Goal: Task Accomplishment & Management: Manage account settings

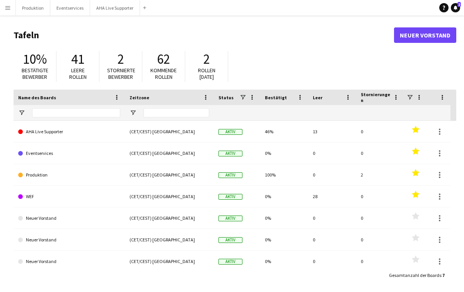
click at [6, 5] on app-icon "Menü" at bounding box center [8, 8] width 6 height 6
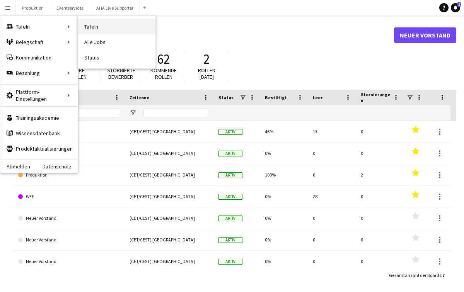
click at [104, 24] on link "Tafeln" at bounding box center [116, 26] width 77 height 15
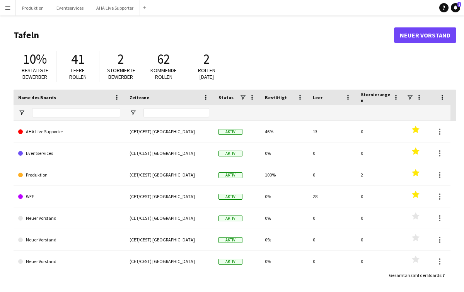
click at [7, 10] on app-icon "Menü" at bounding box center [8, 8] width 6 height 6
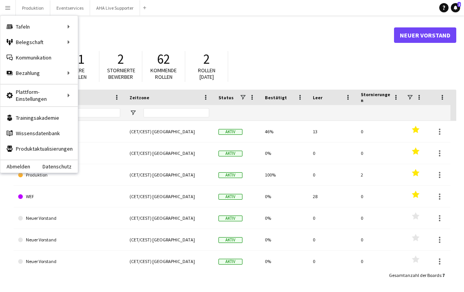
click at [10, 7] on app-icon "Menü" at bounding box center [8, 8] width 6 height 6
click at [88, 45] on link "Meine Belegschaft" at bounding box center [116, 41] width 77 height 15
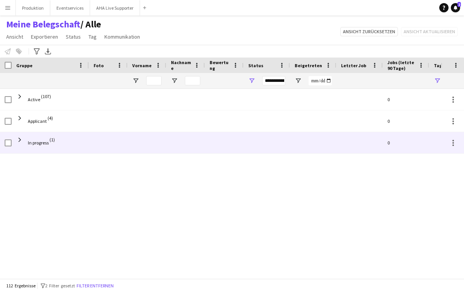
click at [45, 140] on span "In progress" at bounding box center [38, 143] width 21 height 22
click at [18, 139] on span at bounding box center [19, 140] width 7 height 7
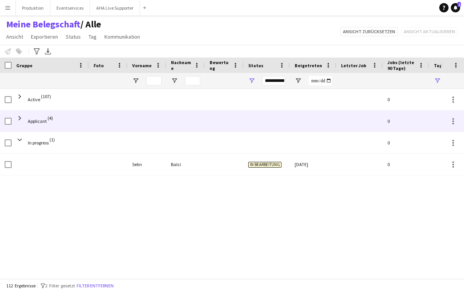
click at [29, 117] on span "Applicant" at bounding box center [37, 122] width 19 height 22
click at [22, 118] on span at bounding box center [19, 118] width 7 height 7
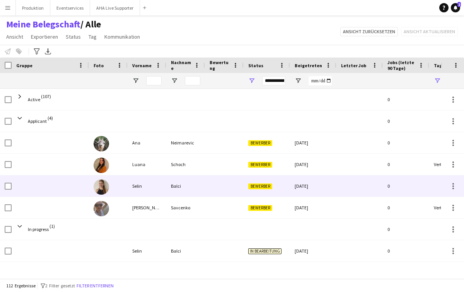
click at [102, 188] on img at bounding box center [101, 187] width 15 height 15
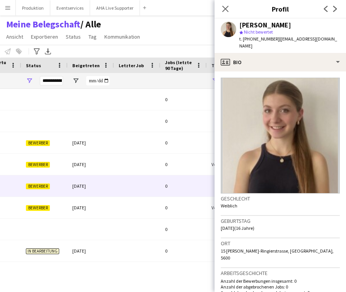
scroll to position [0, 245]
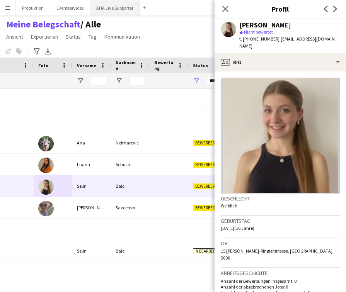
drag, startPoint x: 152, startPoint y: 5, endPoint x: 91, endPoint y: 4, distance: 60.4
click at [91, 4] on app-navbar "Menü Tafeln Tafeln Tafeln Alle Jobs Status Belegschaft Belegschaft Meine Belegs…" at bounding box center [173, 7] width 346 height 15
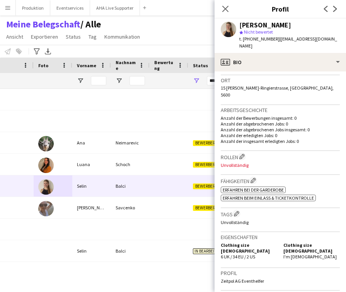
scroll to position [160, 0]
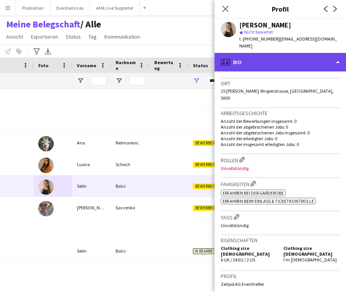
click at [270, 55] on div "profile Bio" at bounding box center [281, 62] width 132 height 19
click at [255, 55] on div "profile Bio" at bounding box center [281, 62] width 132 height 19
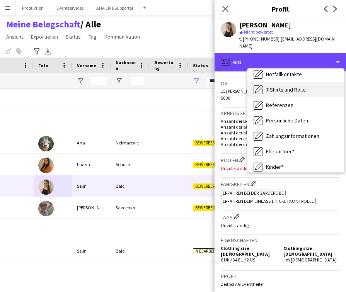
scroll to position [38, 0]
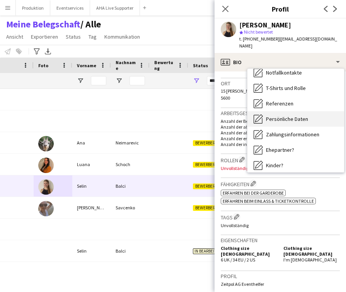
click at [294, 119] on div "Persönliche Daten Persönliche Daten" at bounding box center [296, 118] width 97 height 15
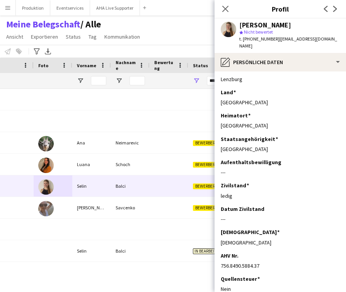
scroll to position [177, 0]
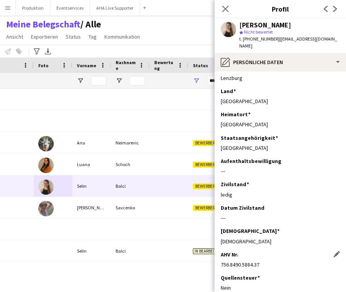
click at [222, 262] on div "756.8490.5884.37" at bounding box center [280, 265] width 119 height 7
drag, startPoint x: 221, startPoint y: 259, endPoint x: 258, endPoint y: 265, distance: 38.0
click at [259, 265] on app-section-data-types "Email Dieses Feld bearbeiten [EMAIL_ADDRESS][DOMAIN_NAME] Vorname Dieses Feld b…" at bounding box center [281, 182] width 132 height 221
copy div "756.8490.5884.37"
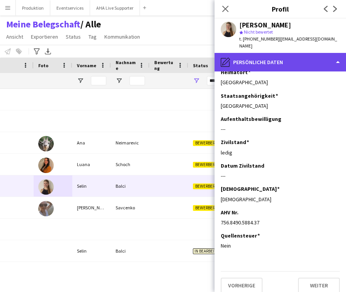
click at [337, 55] on div "pencil4 Persönliche Daten" at bounding box center [281, 62] width 132 height 19
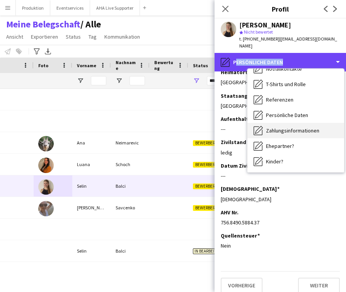
scroll to position [42, 0]
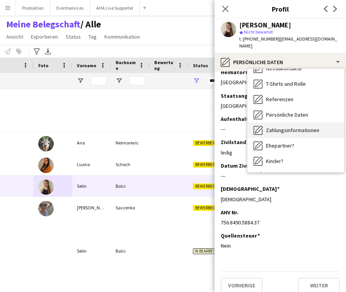
click at [292, 127] on span "Zahlungsinformationen" at bounding box center [292, 130] width 53 height 7
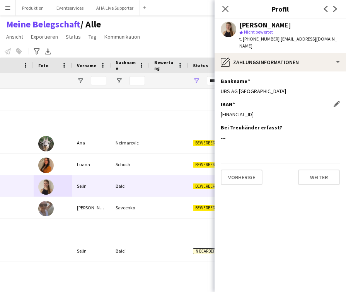
drag, startPoint x: 286, startPoint y: 108, endPoint x: 227, endPoint y: 101, distance: 59.5
click at [227, 101] on div "IBAN Dieses Feld bearbeiten [FINANCIAL_ID]" at bounding box center [280, 112] width 119 height 23
copy div "[FINANCIAL_ID]"
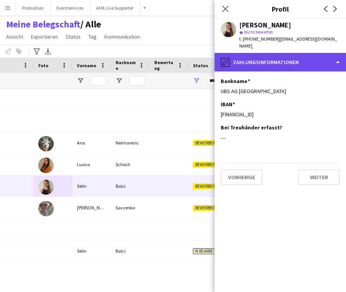
click at [336, 54] on div "pencil4 Zahlungsinformationen" at bounding box center [281, 62] width 132 height 19
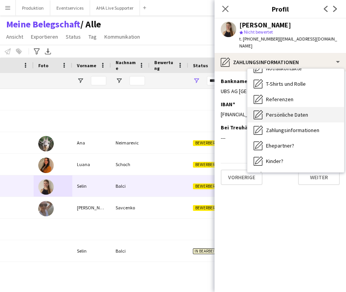
click at [291, 111] on span "Persönliche Daten" at bounding box center [287, 114] width 42 height 7
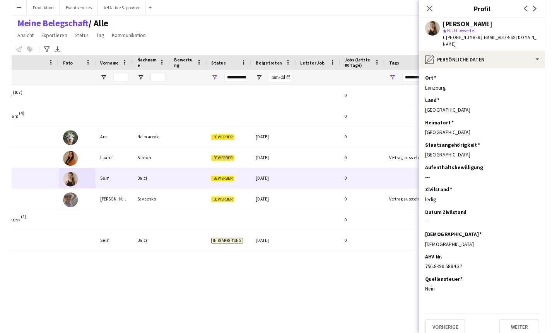
scroll to position [164, 0]
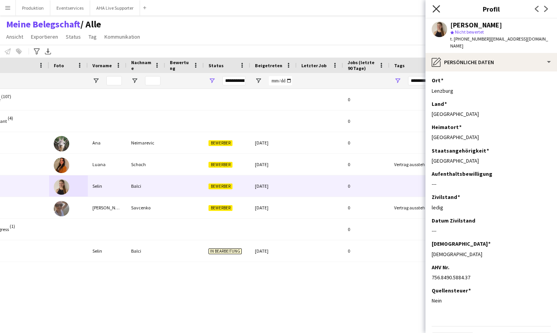
click at [437, 12] on icon "Pop-in schließen" at bounding box center [436, 8] width 7 height 7
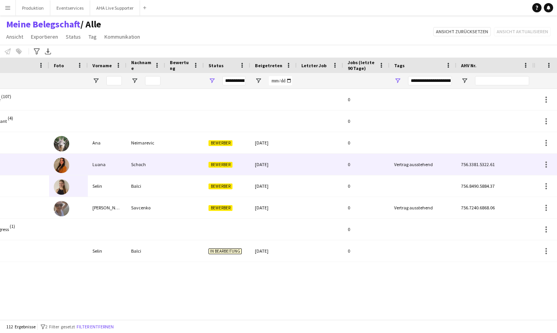
scroll to position [0, 0]
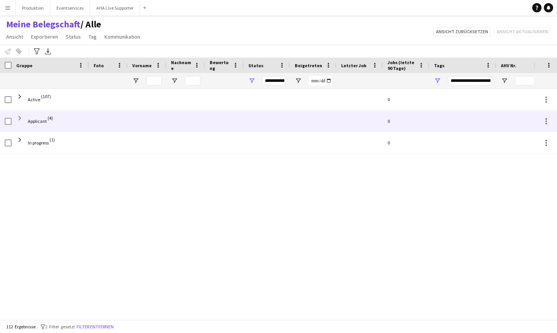
click at [23, 117] on span at bounding box center [19, 118] width 7 height 7
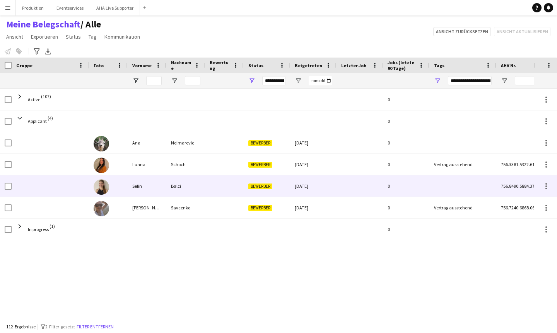
click at [135, 190] on div "Selin" at bounding box center [147, 186] width 39 height 21
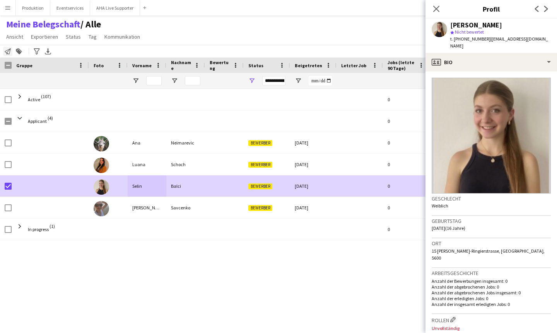
click at [8, 49] on icon "Belegschaft benachrichtigen" at bounding box center [8, 51] width 6 height 6
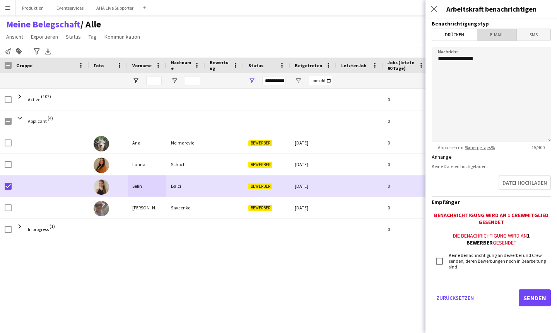
click at [464, 31] on span "E-Mail" at bounding box center [496, 35] width 39 height 12
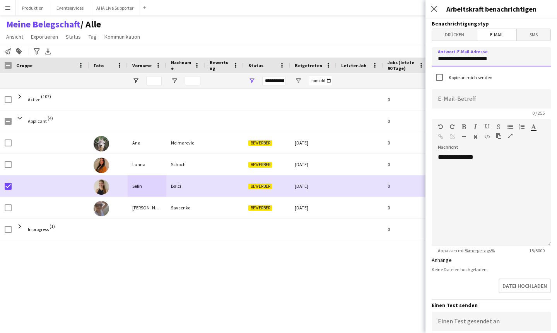
drag, startPoint x: 489, startPoint y: 61, endPoint x: 398, endPoint y: 61, distance: 90.1
click at [398, 61] on body "Menü Tafeln Tafeln Tafeln Alle Jobs Status Belegschaft Belegschaft Meine Belegs…" at bounding box center [278, 166] width 557 height 333
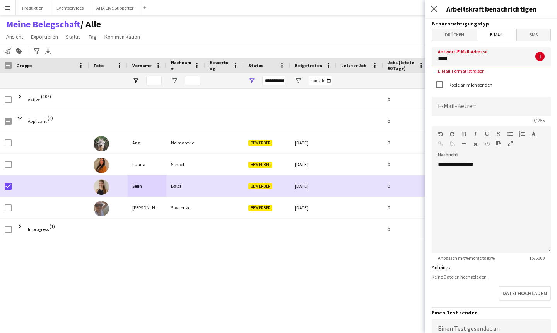
click at [455, 57] on input "****" at bounding box center [491, 56] width 119 height 19
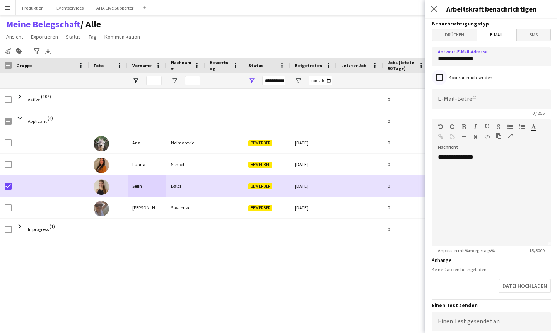
type input "**********"
click at [441, 94] on input at bounding box center [491, 98] width 119 height 19
type input "**********"
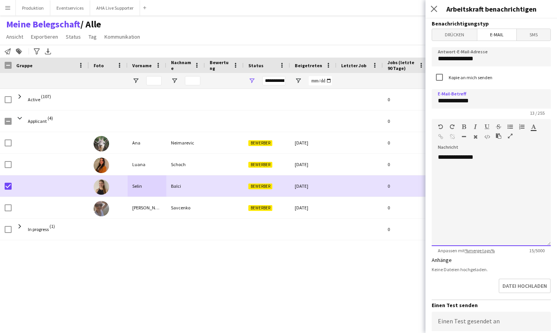
click at [464, 200] on div "**********" at bounding box center [491, 200] width 119 height 93
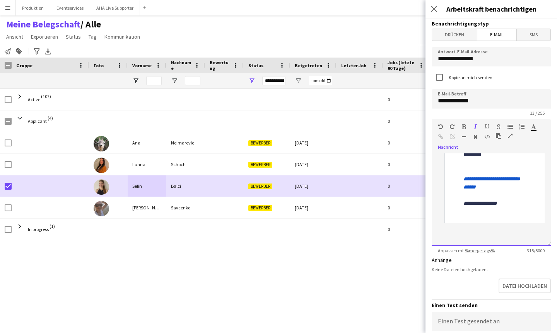
click at [464, 190] on link "**********" at bounding box center [491, 183] width 57 height 14
drag, startPoint x: 446, startPoint y: 223, endPoint x: 436, endPoint y: 241, distance: 20.4
click at [436, 241] on div "**********" at bounding box center [491, 200] width 119 height 93
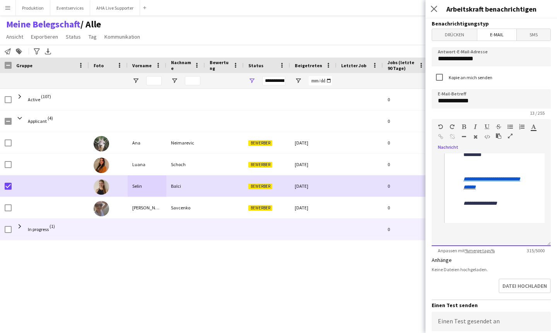
drag, startPoint x: 446, startPoint y: 193, endPoint x: 417, endPoint y: 239, distance: 55.1
click at [417, 239] on body "Menü Tafeln Tafeln Tafeln Alle Jobs Status Belegschaft Belegschaft Meine Belegs…" at bounding box center [278, 166] width 557 height 333
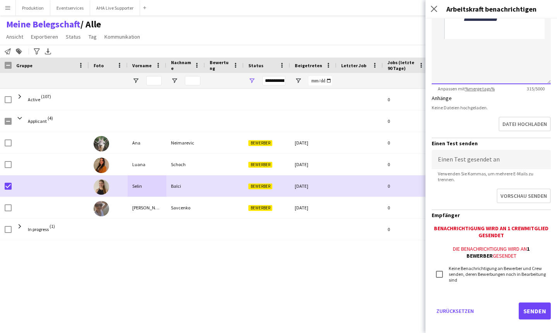
scroll to position [162, 0]
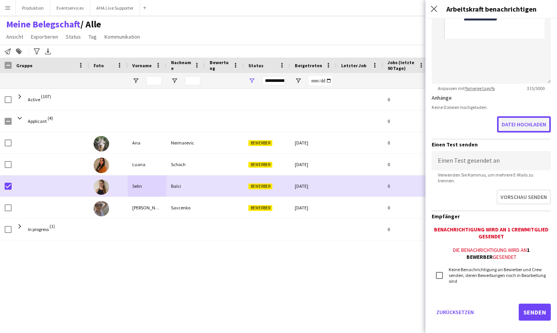
click at [464, 122] on button "Datei hochladen" at bounding box center [524, 124] width 54 height 16
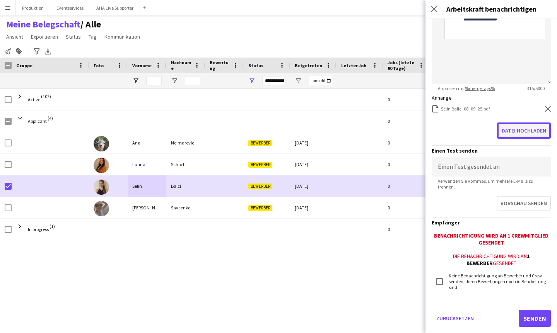
click at [464, 132] on button "Datei hochladen" at bounding box center [524, 131] width 54 height 16
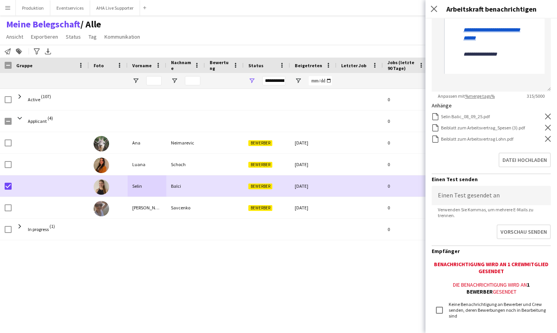
scroll to position [199, 0]
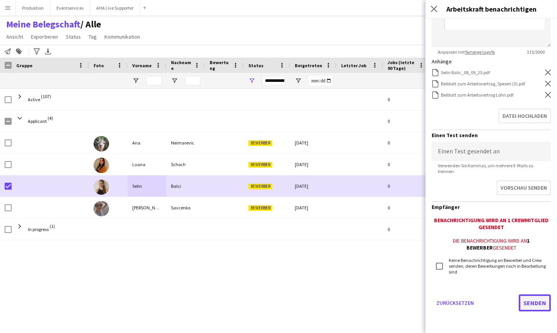
click at [464, 292] on button "Senden" at bounding box center [535, 303] width 32 height 17
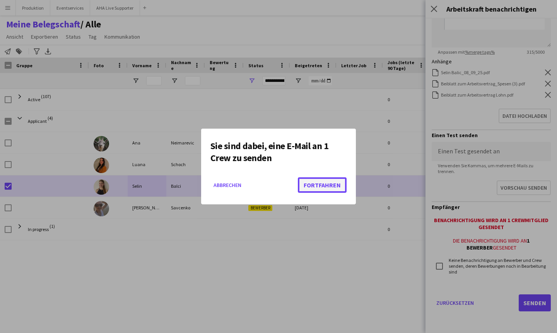
click at [318, 185] on button "Fortfahren" at bounding box center [322, 185] width 49 height 15
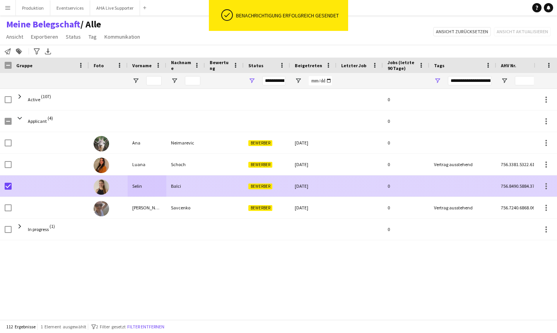
click at [318, 185] on div "[DATE]" at bounding box center [313, 186] width 46 height 21
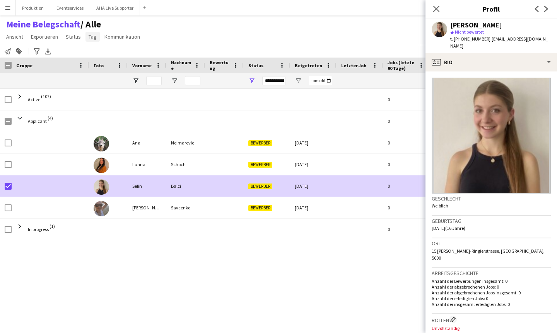
click at [91, 39] on span "Tag" at bounding box center [93, 36] width 8 height 7
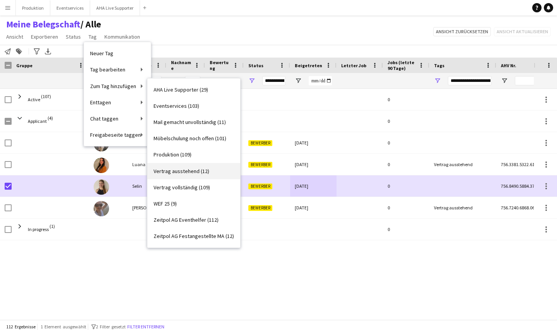
click at [187, 166] on link "Vertrag ausstehend (12)" at bounding box center [193, 171] width 93 height 16
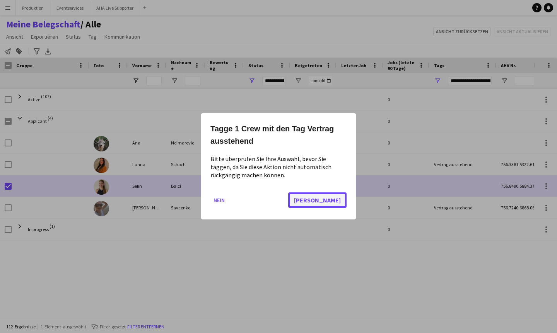
click at [340, 206] on button "[PERSON_NAME]" at bounding box center [317, 200] width 58 height 15
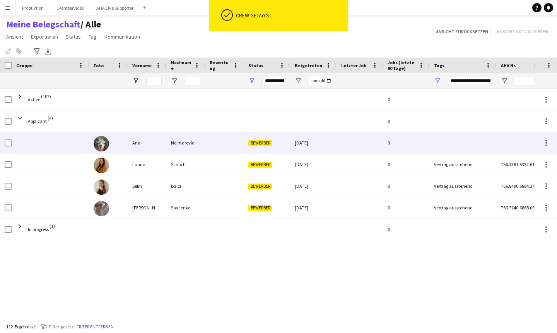
click at [135, 143] on div "Ana" at bounding box center [147, 142] width 39 height 21
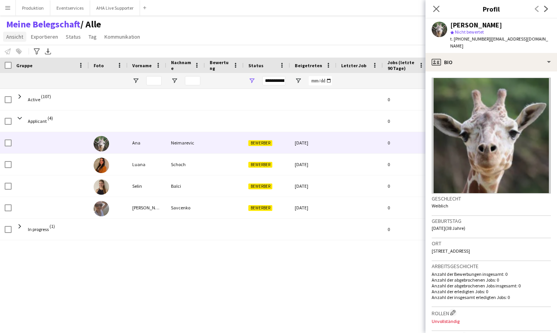
click at [14, 38] on span "Ansicht" at bounding box center [14, 36] width 17 height 7
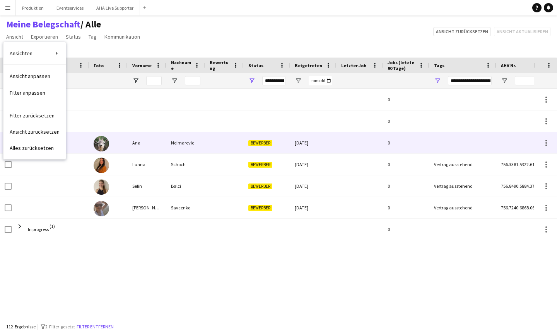
click at [84, 141] on span at bounding box center [56, 139] width 56 height 15
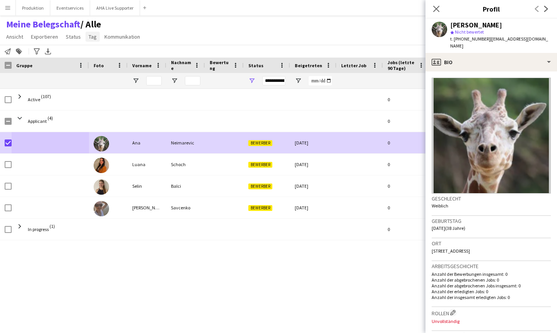
click at [90, 41] on link "Tag" at bounding box center [92, 37] width 14 height 10
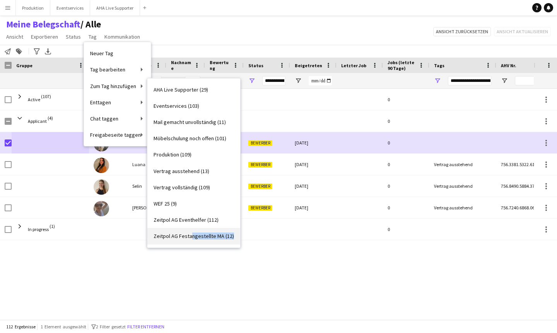
click at [190, 240] on link "Zeitpol AG Festangestellte MA (12)" at bounding box center [193, 236] width 93 height 16
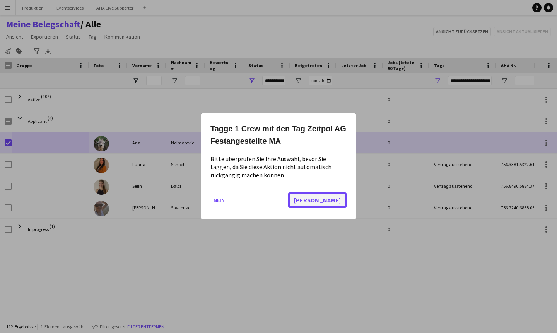
click at [339, 200] on button "[PERSON_NAME]" at bounding box center [317, 200] width 58 height 15
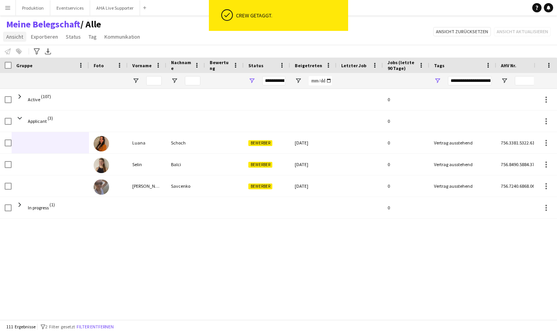
click at [9, 38] on span "Ansicht" at bounding box center [14, 36] width 17 height 7
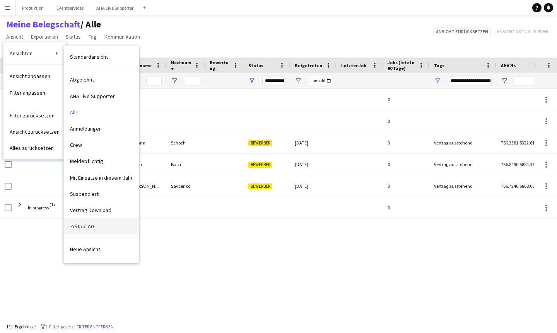
click at [75, 231] on link "Zeitpol AG" at bounding box center [101, 227] width 75 height 16
type input "***"
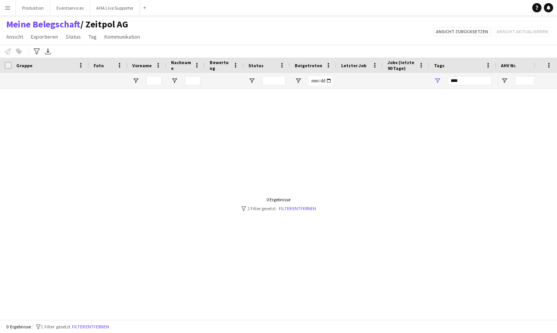
click at [291, 212] on div at bounding box center [267, 204] width 534 height 231
click at [292, 208] on link "Filter entfernen" at bounding box center [297, 209] width 37 height 6
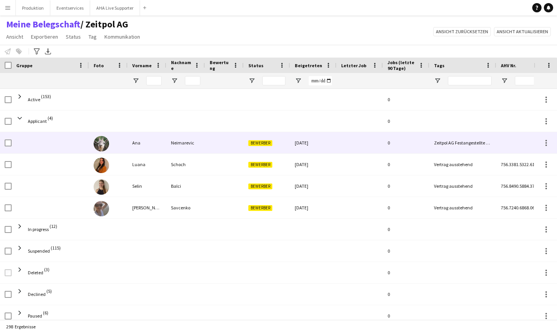
click at [255, 145] on span "Bewerber" at bounding box center [260, 143] width 24 height 6
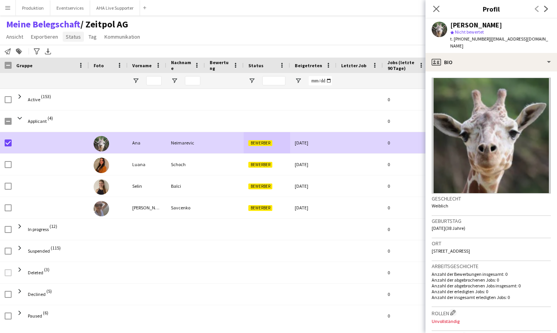
click at [77, 39] on span "Status" at bounding box center [73, 36] width 15 height 7
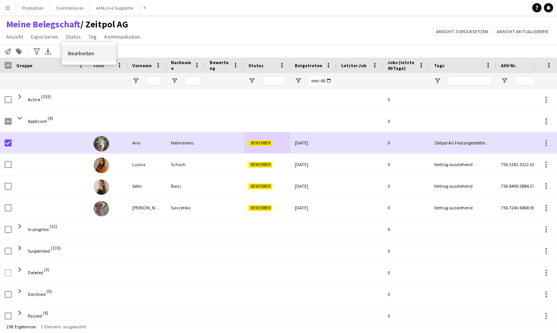
click at [80, 52] on span "Bearbeiten" at bounding box center [81, 53] width 26 height 7
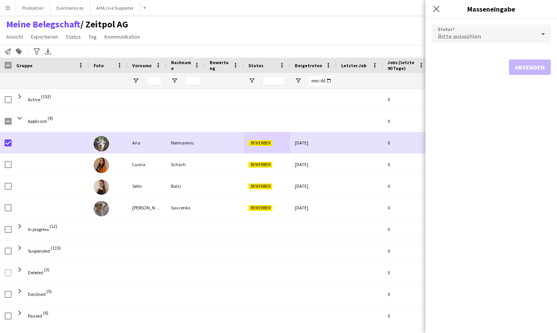
click at [455, 34] on span "Bitte auswählen" at bounding box center [459, 36] width 43 height 8
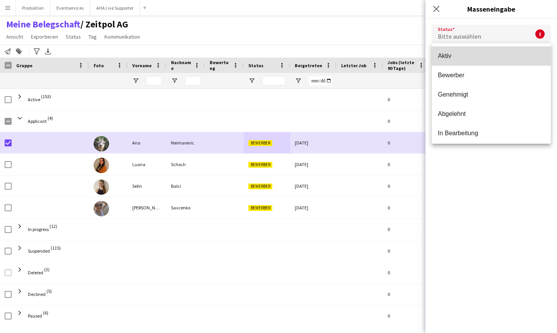
click at [450, 59] on span "Aktiv" at bounding box center [491, 55] width 107 height 7
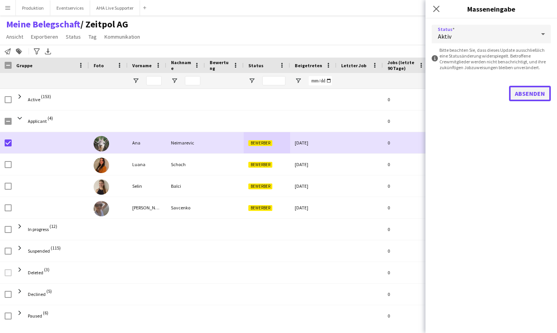
click at [464, 89] on button "Absenden" at bounding box center [530, 93] width 42 height 15
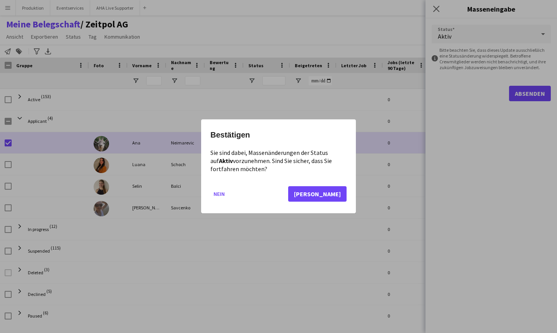
click at [349, 195] on div "Bestätigen Sie sind dabei, Massenänderungen der Status auf Aktiv vorzunehmen. S…" at bounding box center [278, 167] width 155 height 94
click at [336, 196] on button "[PERSON_NAME]" at bounding box center [317, 194] width 58 height 15
